Goal: Information Seeking & Learning: Learn about a topic

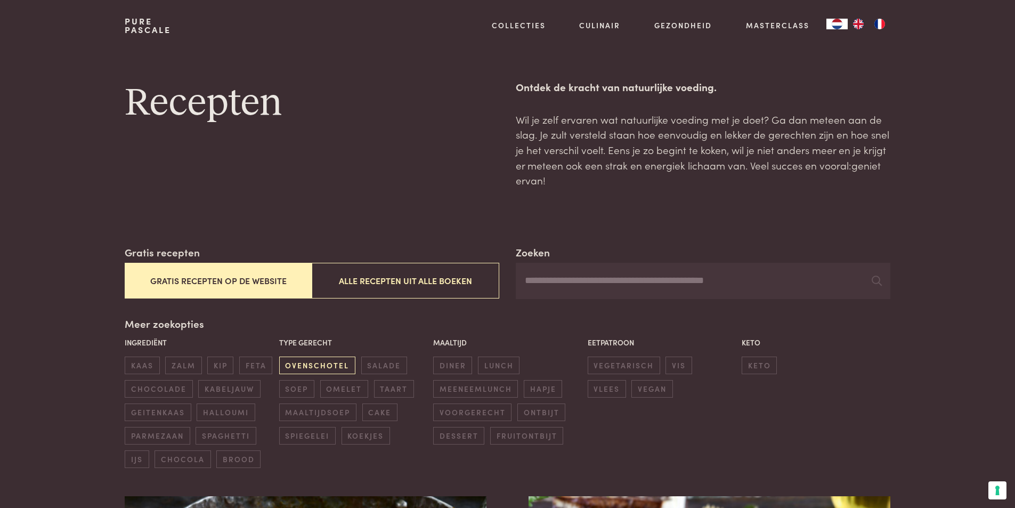
click at [326, 363] on span "ovenschotel" at bounding box center [317, 365] width 76 height 18
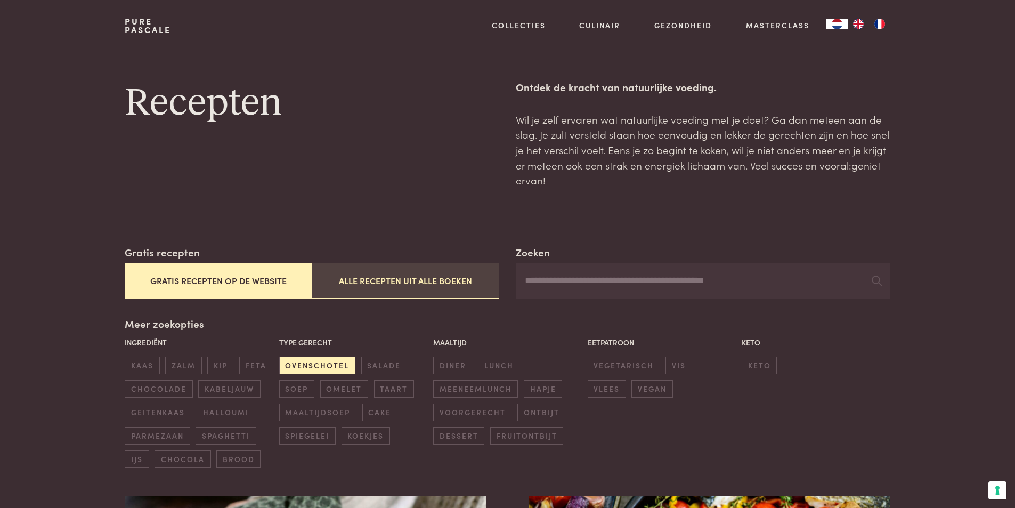
click at [418, 280] on button "Alle recepten uit alle boeken" at bounding box center [405, 281] width 187 height 36
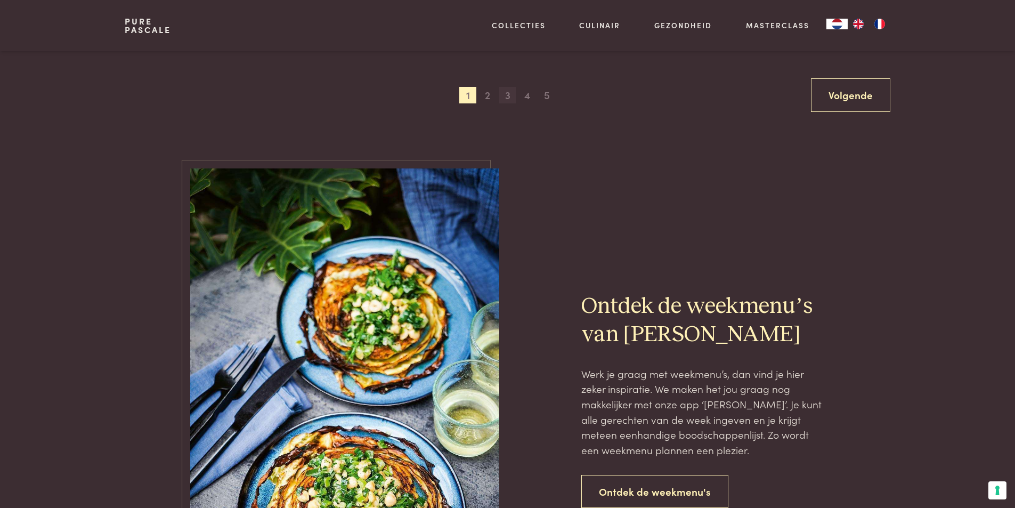
scroll to position [2055, 0]
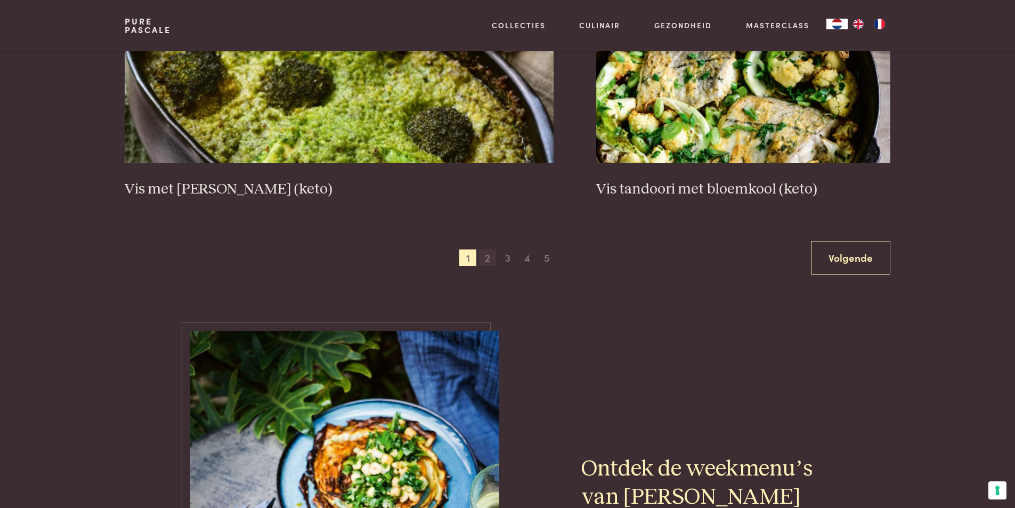
click at [487, 259] on span "2" at bounding box center [487, 257] width 17 height 17
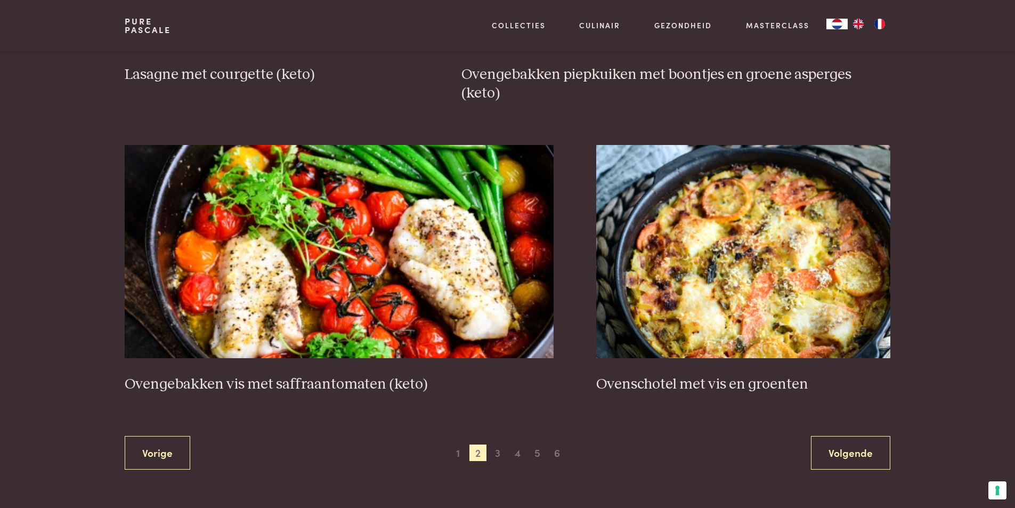
scroll to position [1949, 0]
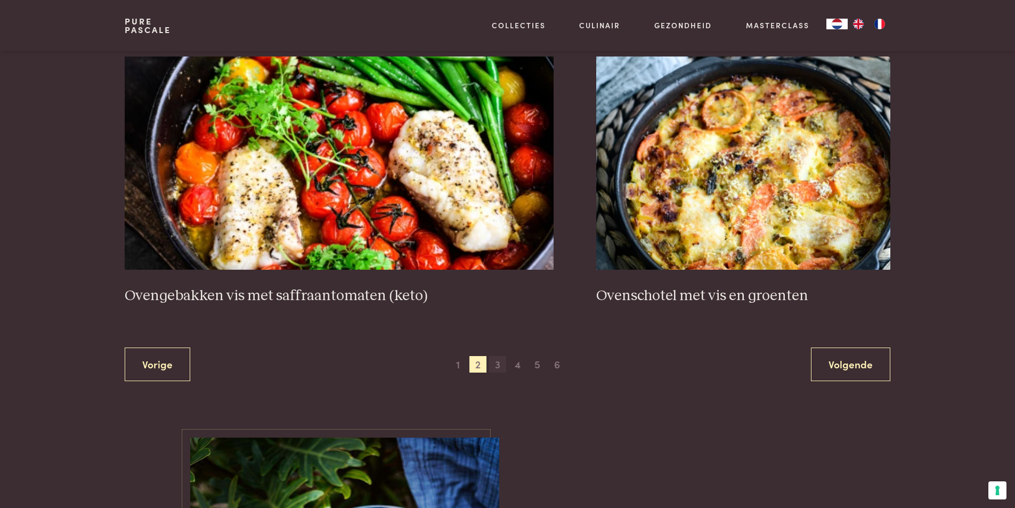
click at [497, 356] on span "3" at bounding box center [497, 364] width 17 height 17
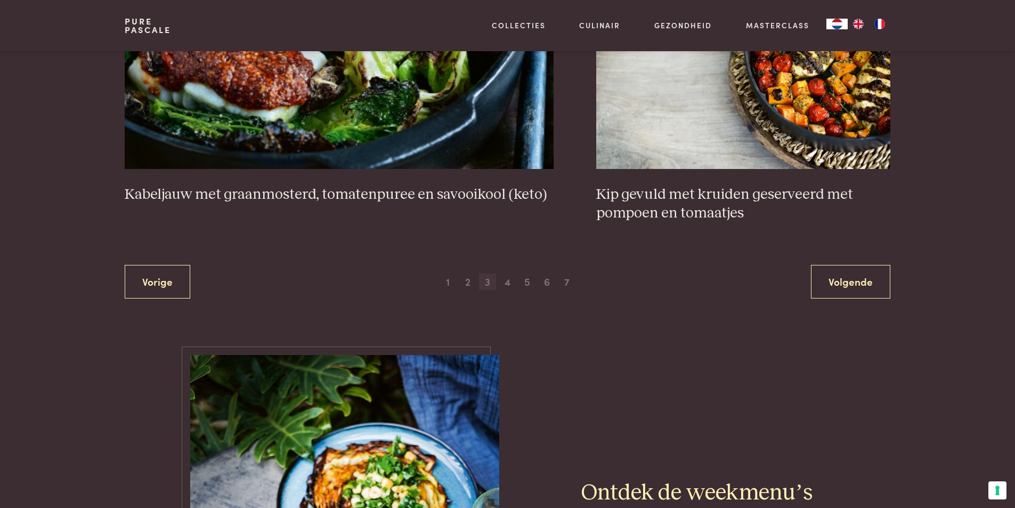
scroll to position [2055, 0]
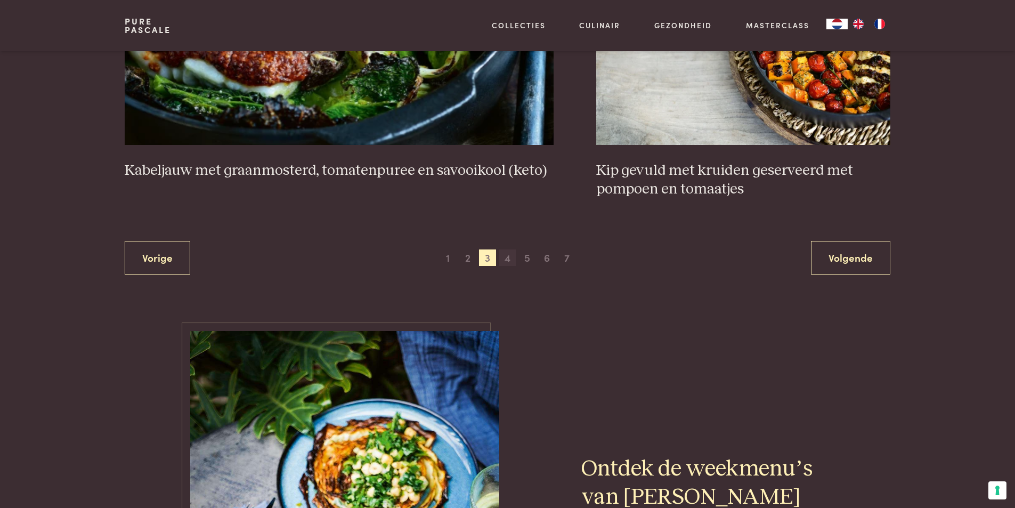
click at [507, 260] on span "4" at bounding box center [507, 257] width 17 height 17
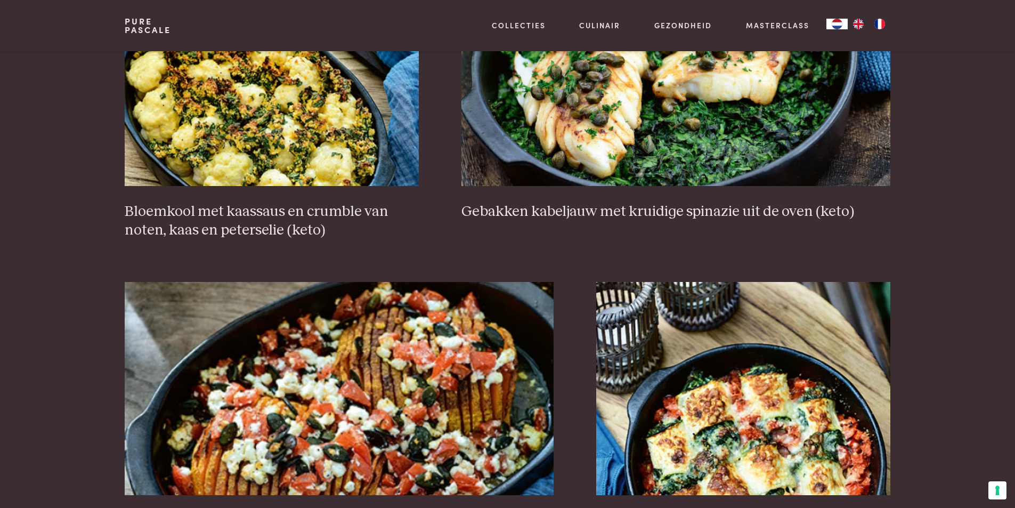
scroll to position [1896, 0]
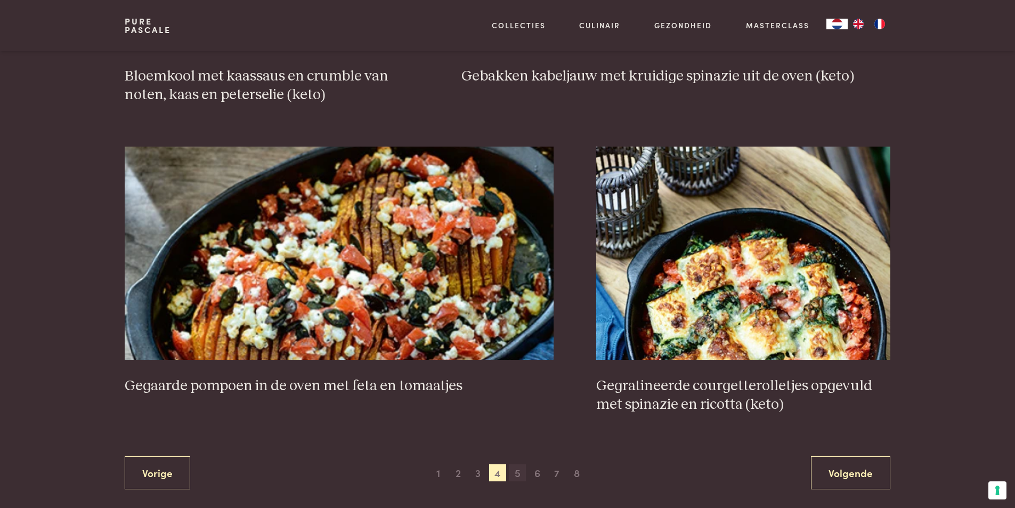
click at [518, 464] on span "5" at bounding box center [517, 472] width 17 height 17
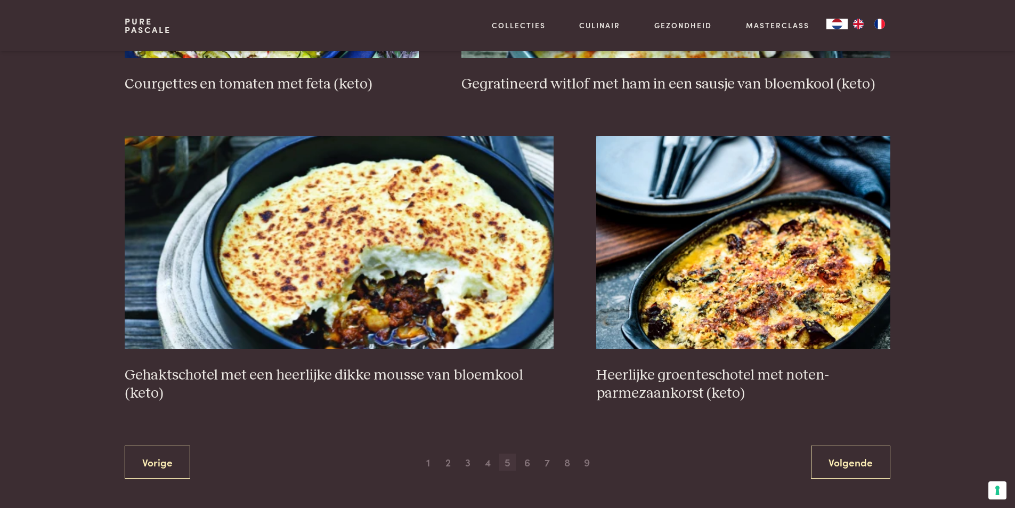
scroll to position [1949, 0]
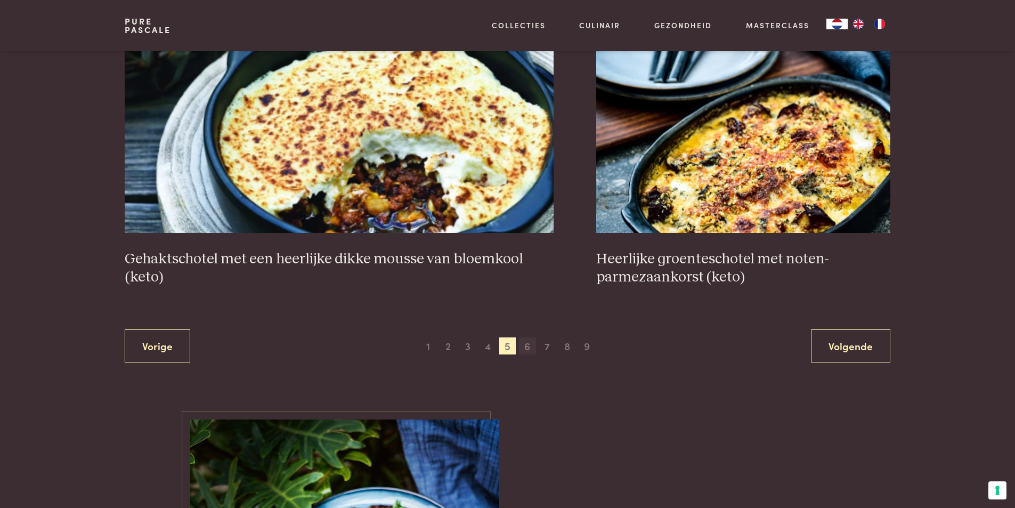
click at [528, 350] on span "6" at bounding box center [527, 345] width 17 height 17
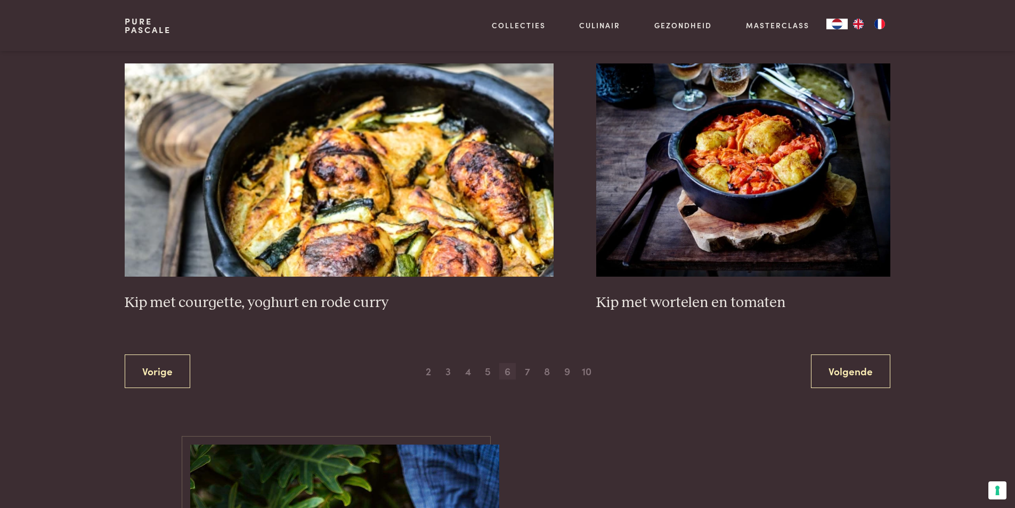
scroll to position [1949, 0]
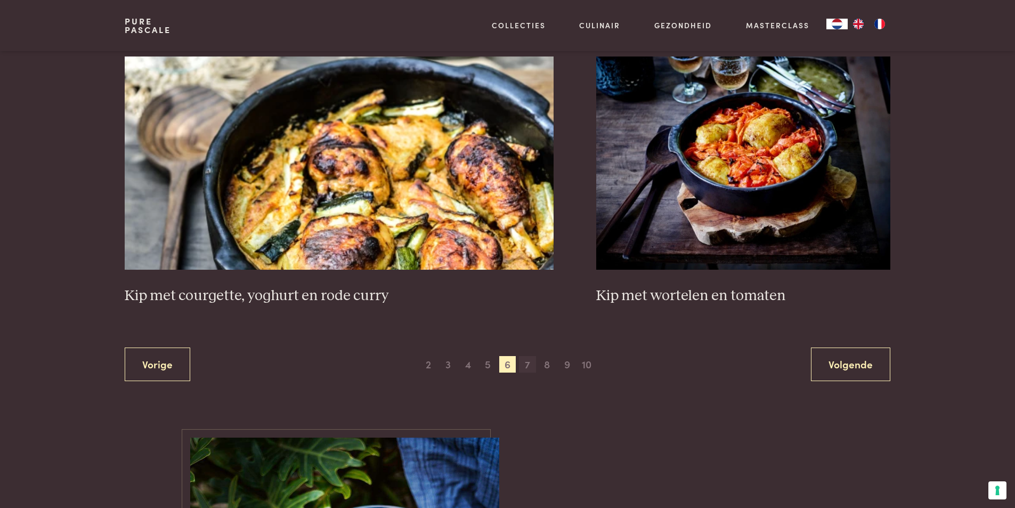
click at [526, 356] on span "7" at bounding box center [527, 364] width 17 height 17
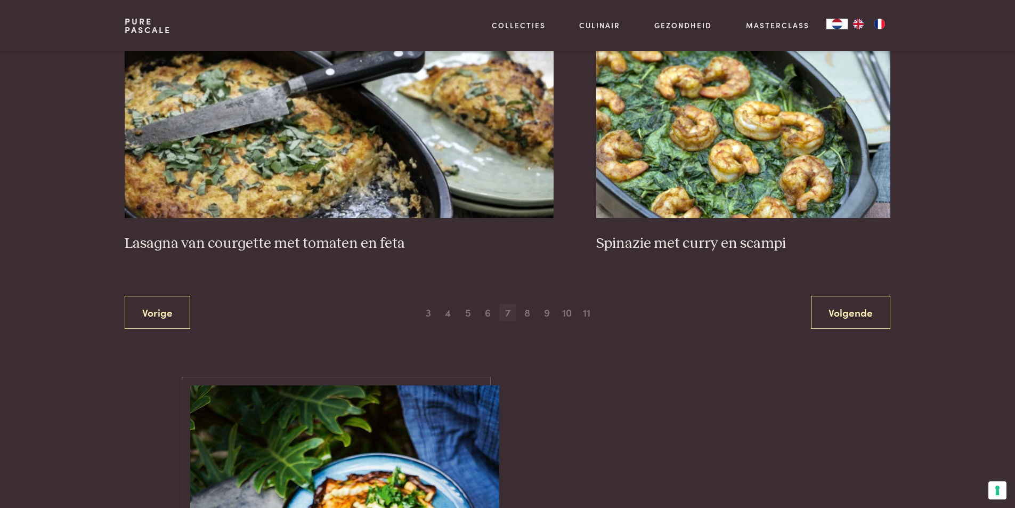
scroll to position [1949, 0]
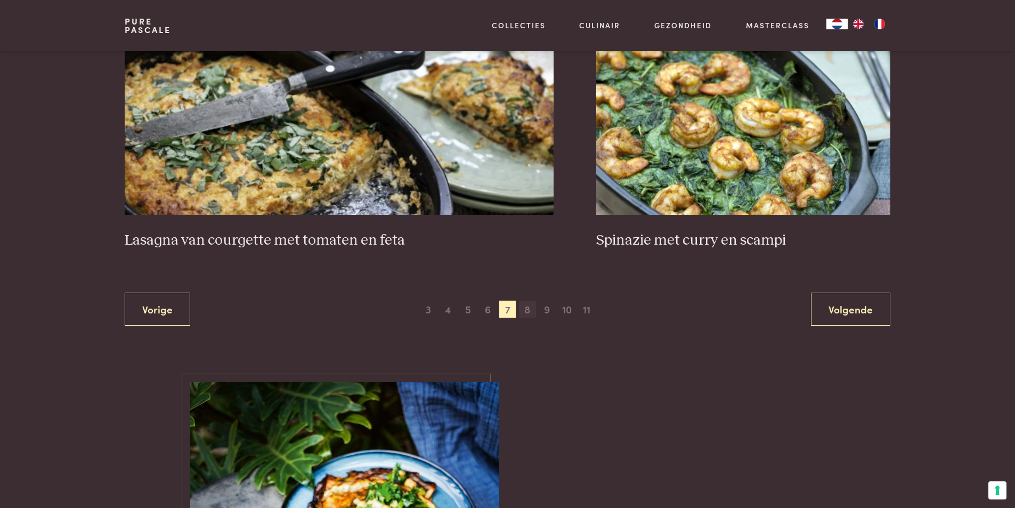
click at [527, 311] on span "8" at bounding box center [527, 308] width 17 height 17
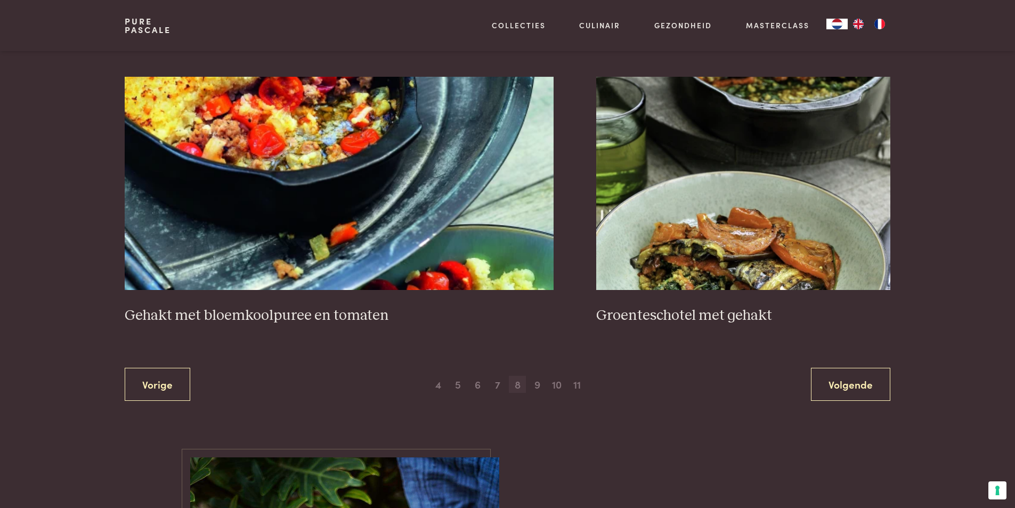
scroll to position [1896, 0]
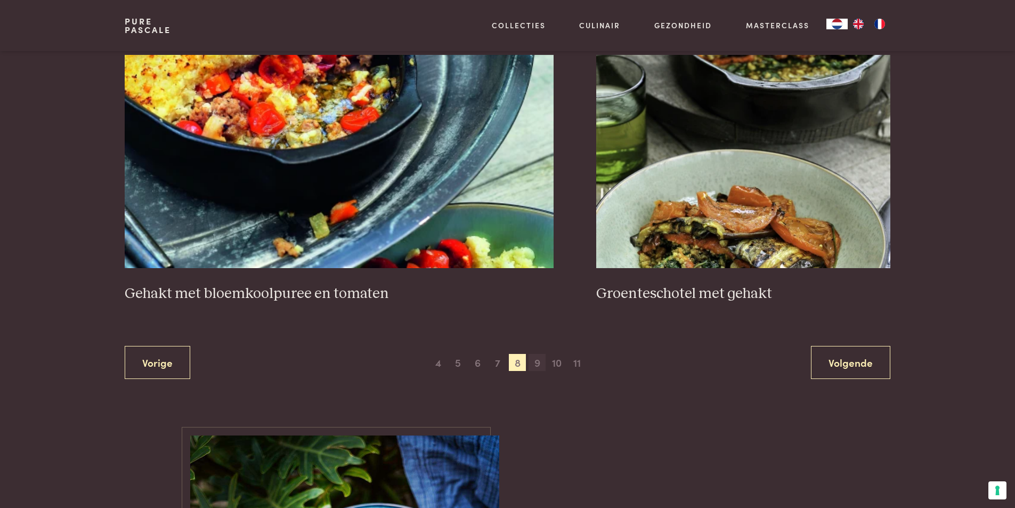
click at [537, 364] on span "9" at bounding box center [536, 362] width 17 height 17
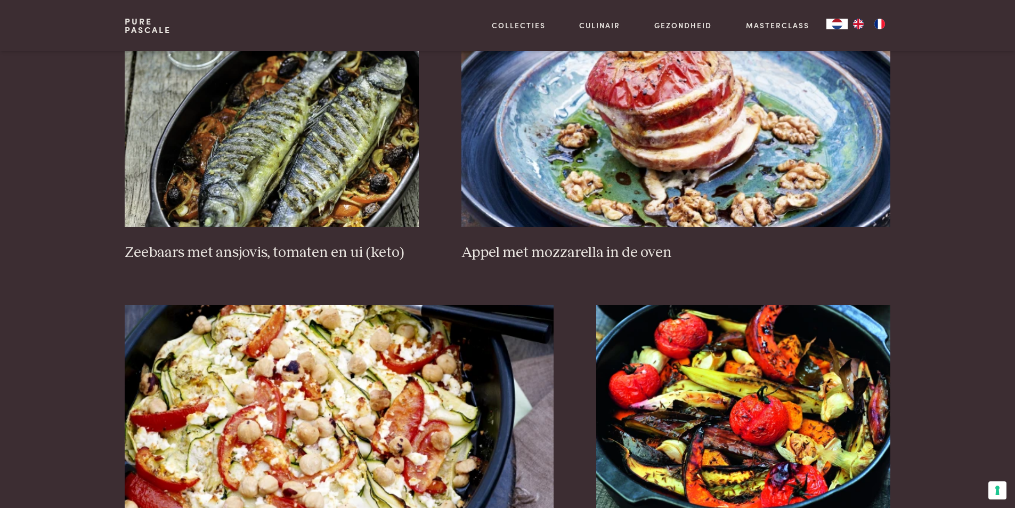
scroll to position [1842, 0]
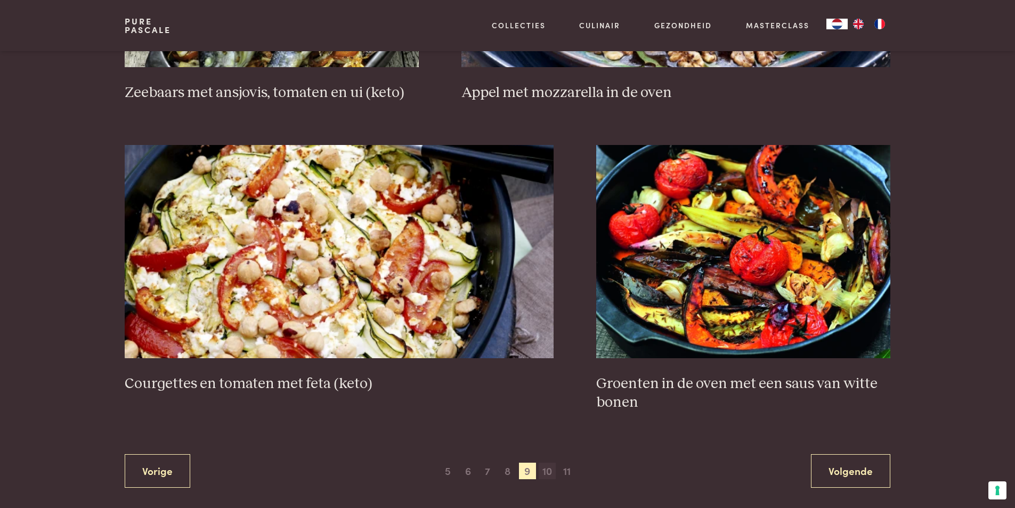
click at [544, 471] on span "10" at bounding box center [546, 470] width 17 height 17
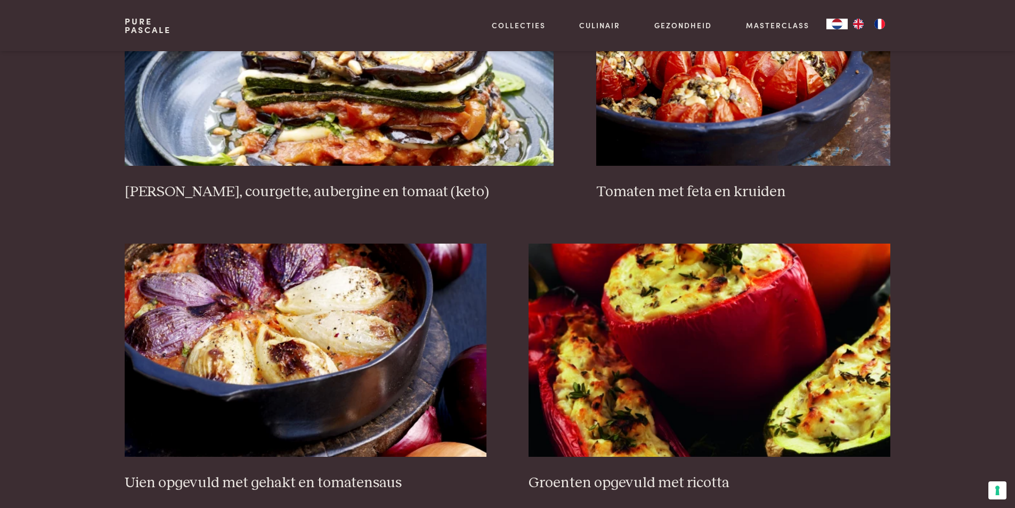
scroll to position [1150, 0]
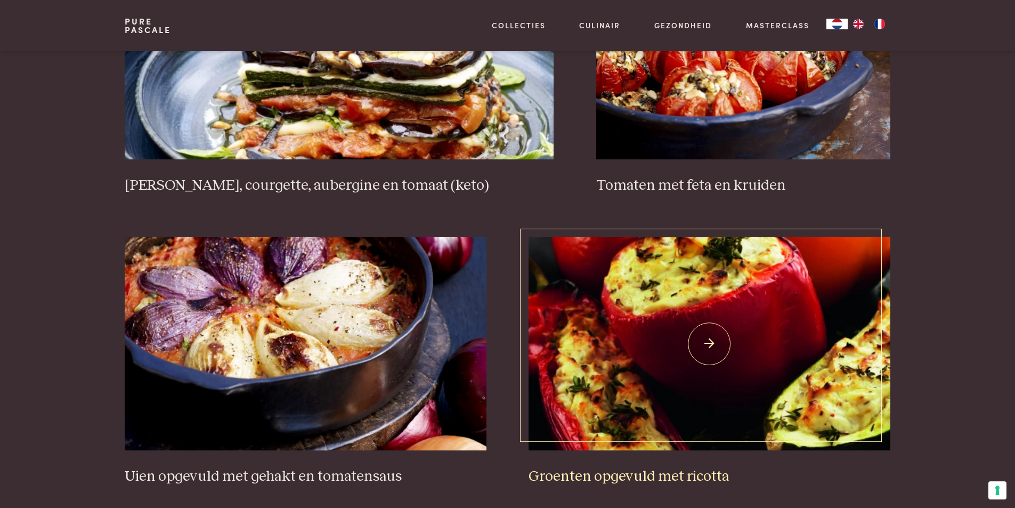
click at [713, 348] on img at bounding box center [708, 343] width 361 height 213
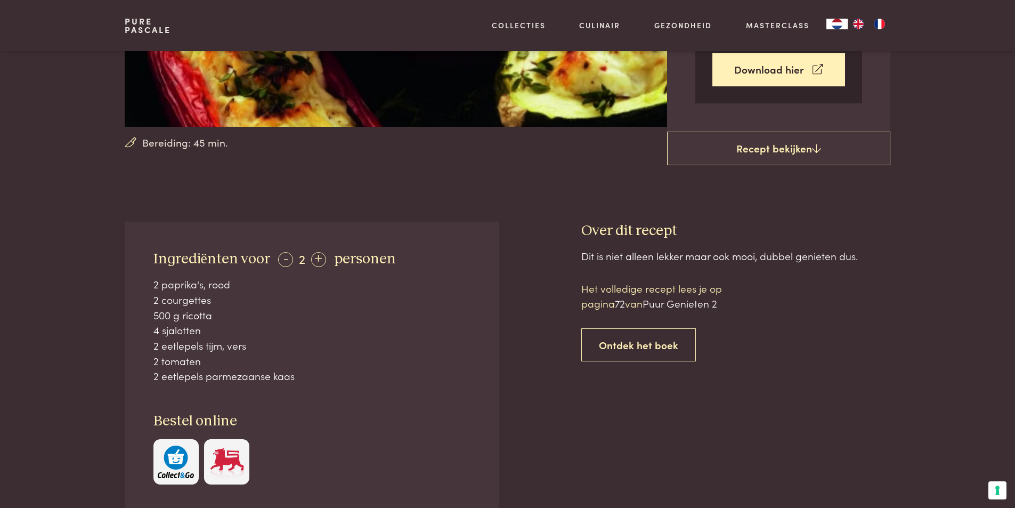
scroll to position [213, 0]
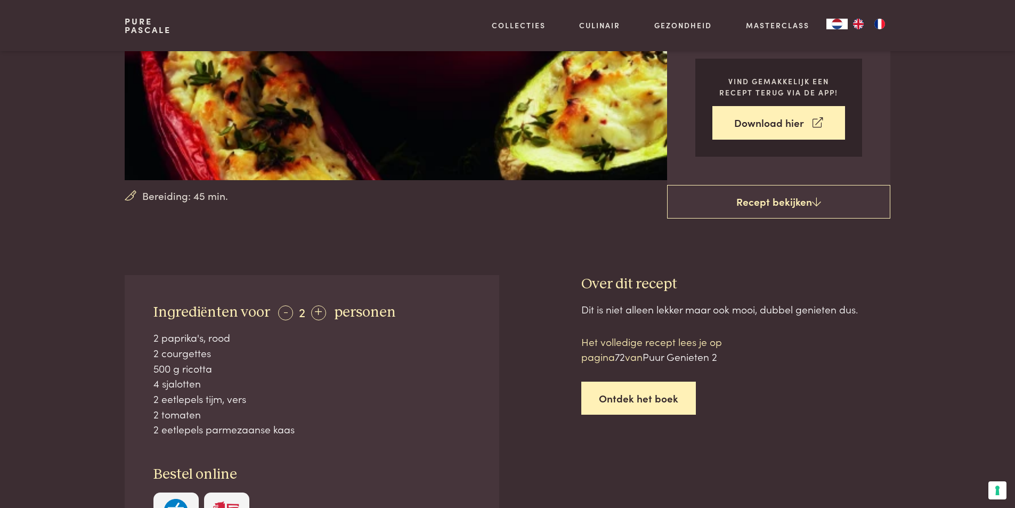
click at [635, 398] on link "Ontdek het boek" at bounding box center [638, 398] width 115 height 34
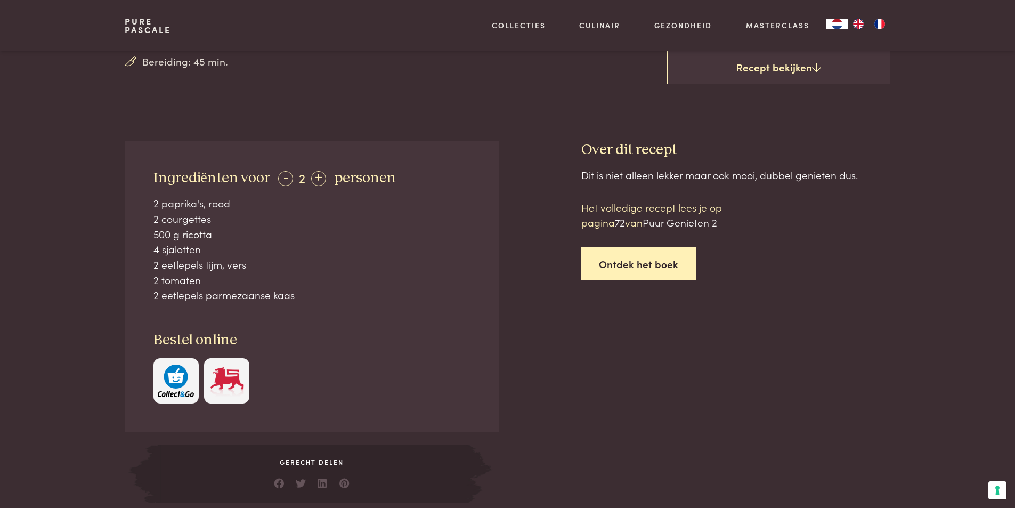
scroll to position [271, 0]
